Goal: Navigation & Orientation: Understand site structure

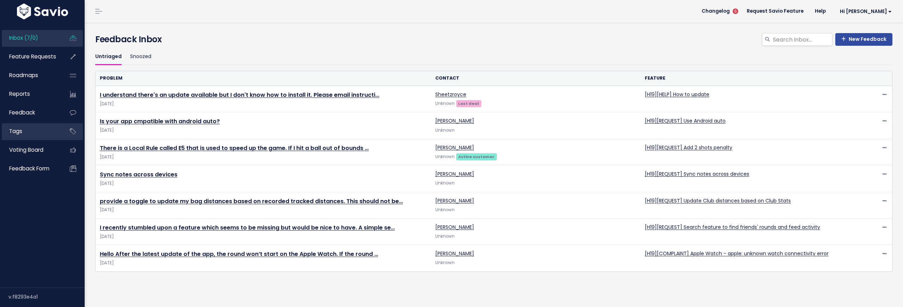
click at [31, 130] on link "Tags" at bounding box center [30, 131] width 57 height 16
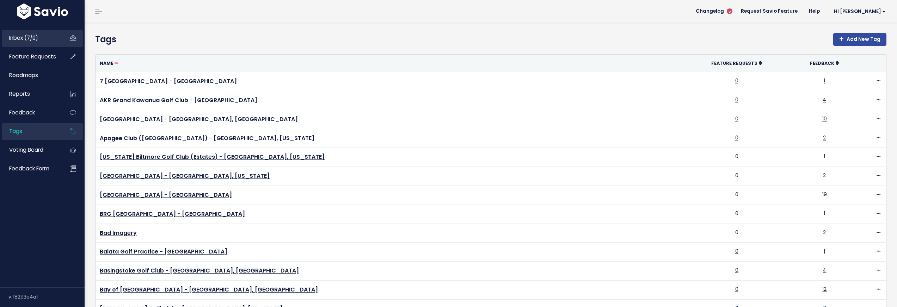
click at [36, 38] on span "Inbox (7/0)" at bounding box center [23, 37] width 29 height 7
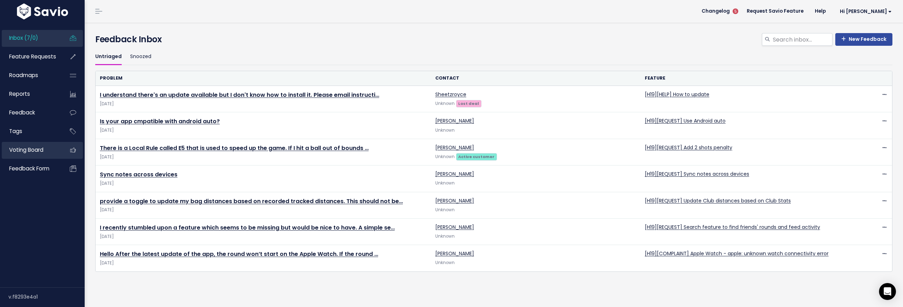
click at [41, 154] on link "Voting Board" at bounding box center [30, 150] width 57 height 16
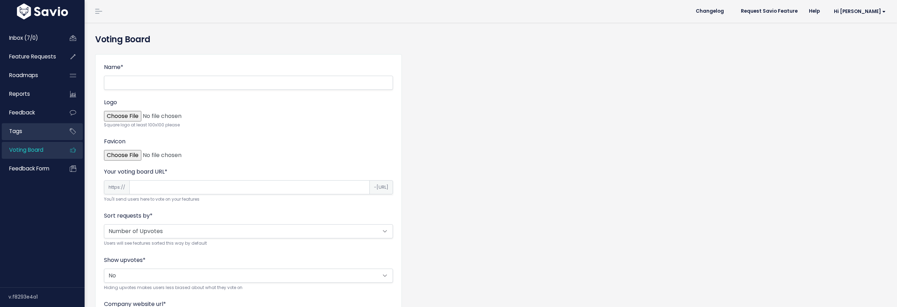
click at [36, 136] on link "Tags" at bounding box center [30, 131] width 57 height 16
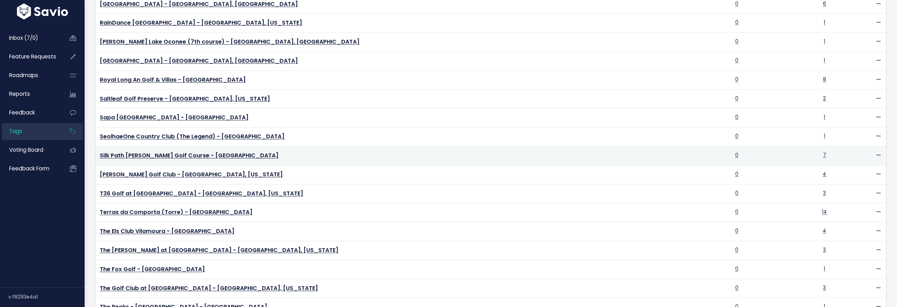
scroll to position [1444, 0]
